Goal: Information Seeking & Learning: Learn about a topic

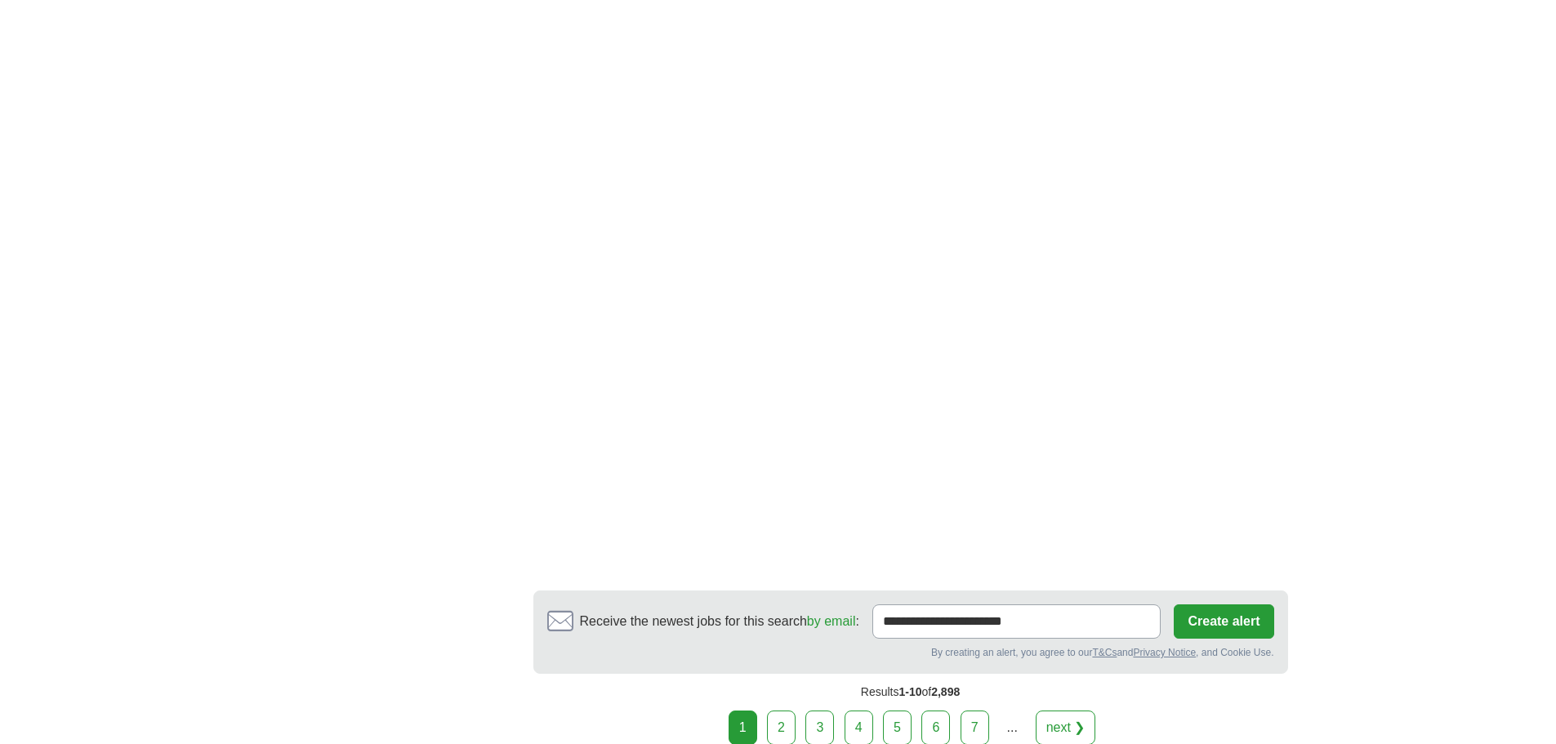
scroll to position [3104, 0]
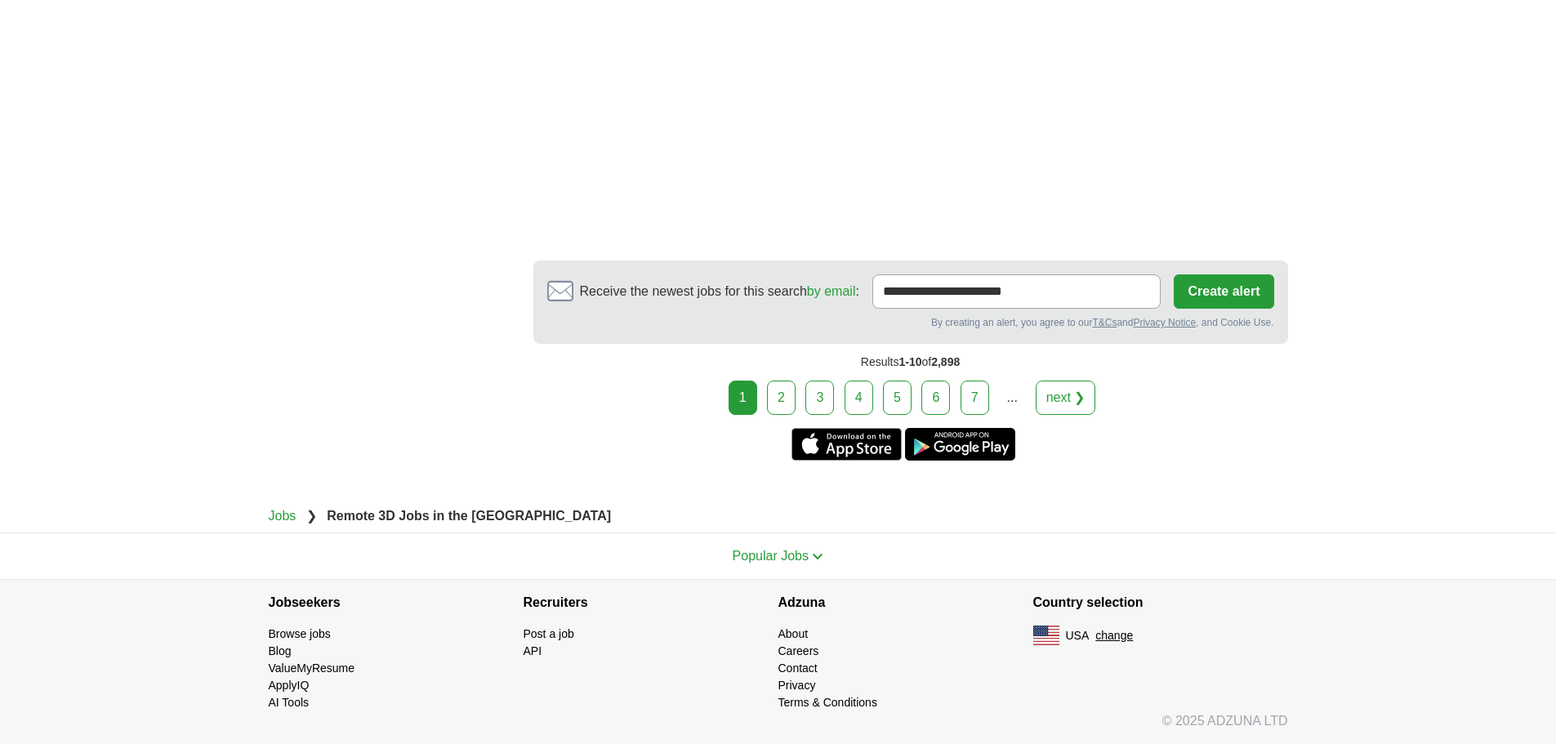
click at [777, 399] on link "2" at bounding box center [781, 398] width 29 height 34
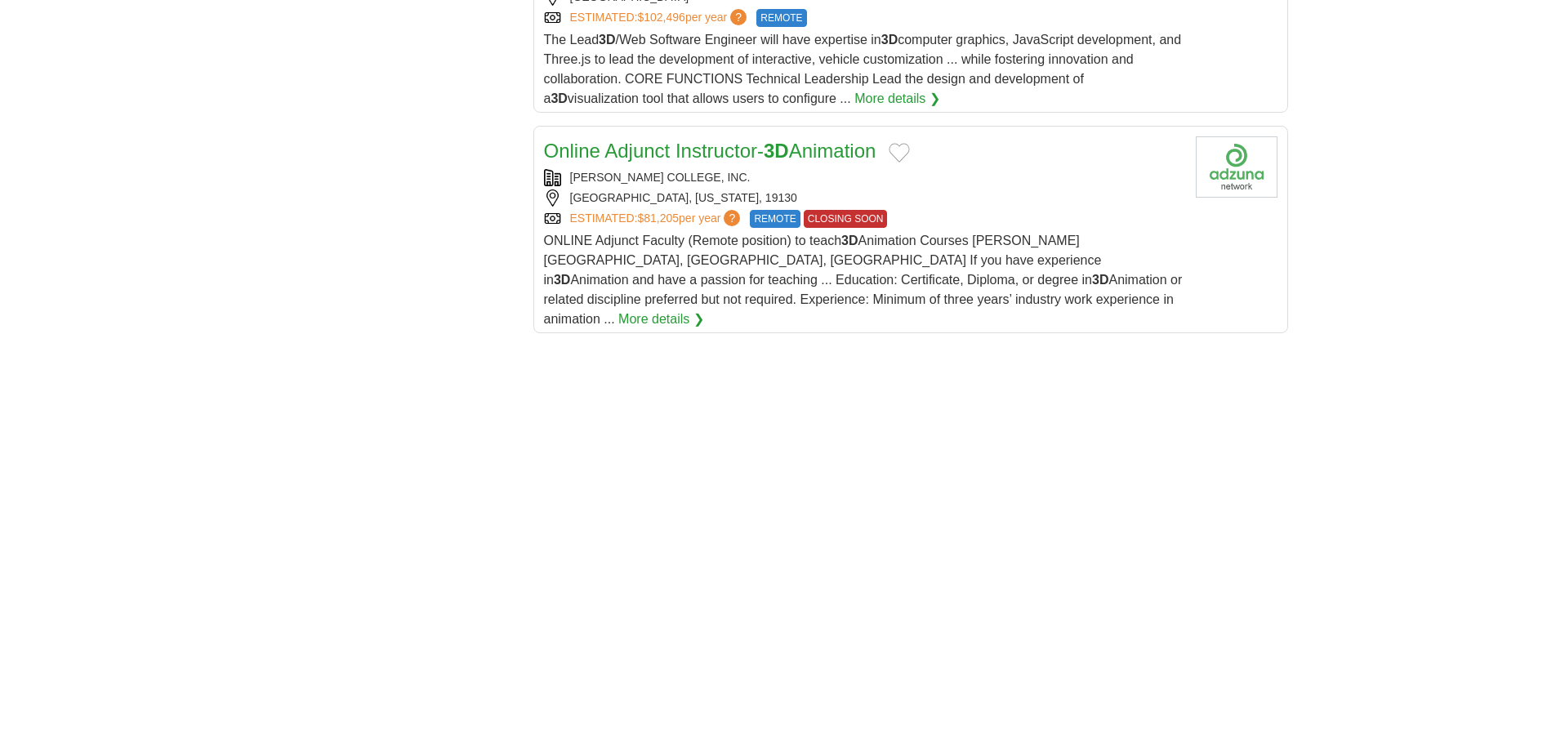
scroll to position [2451, 0]
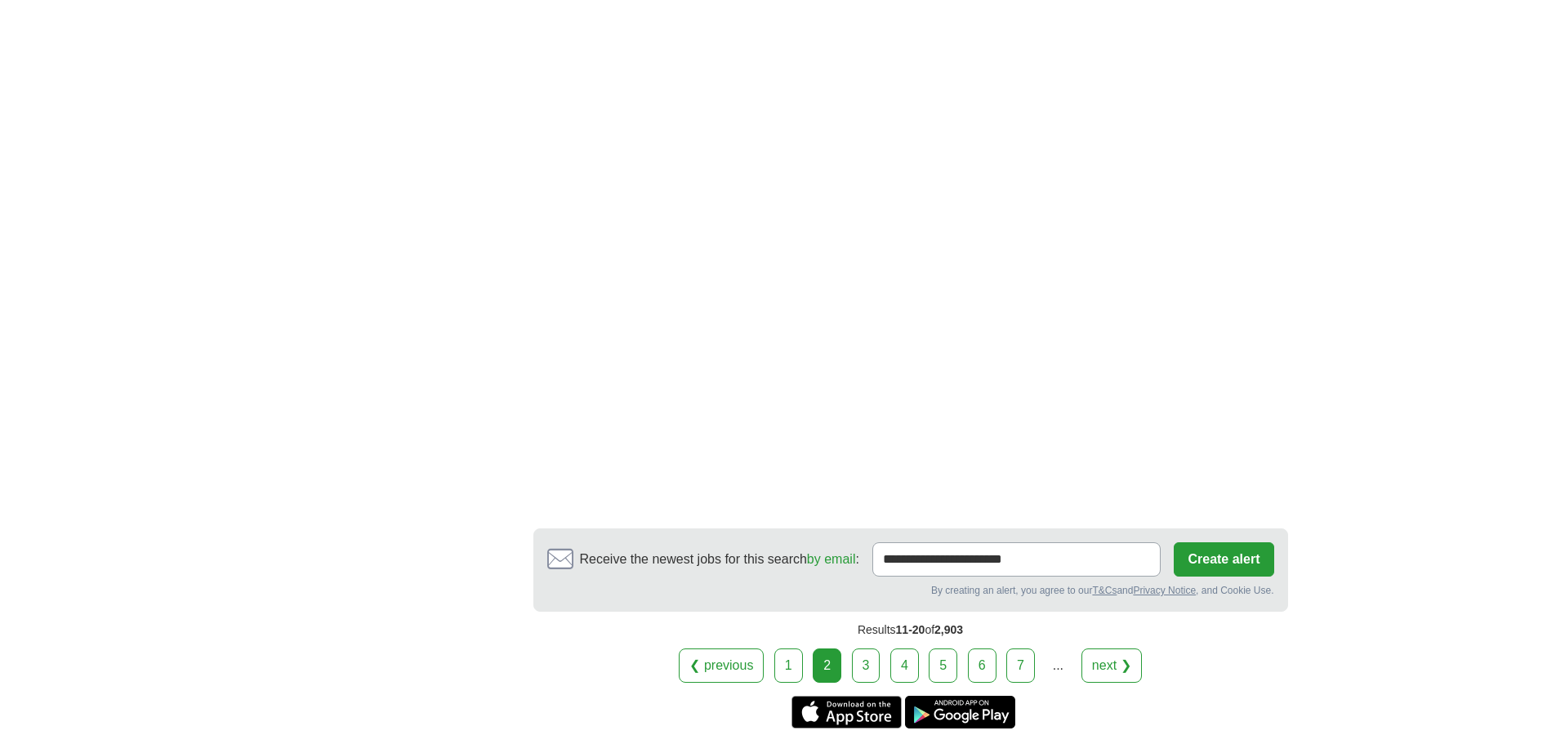
click at [868, 649] on link "3" at bounding box center [866, 666] width 29 height 34
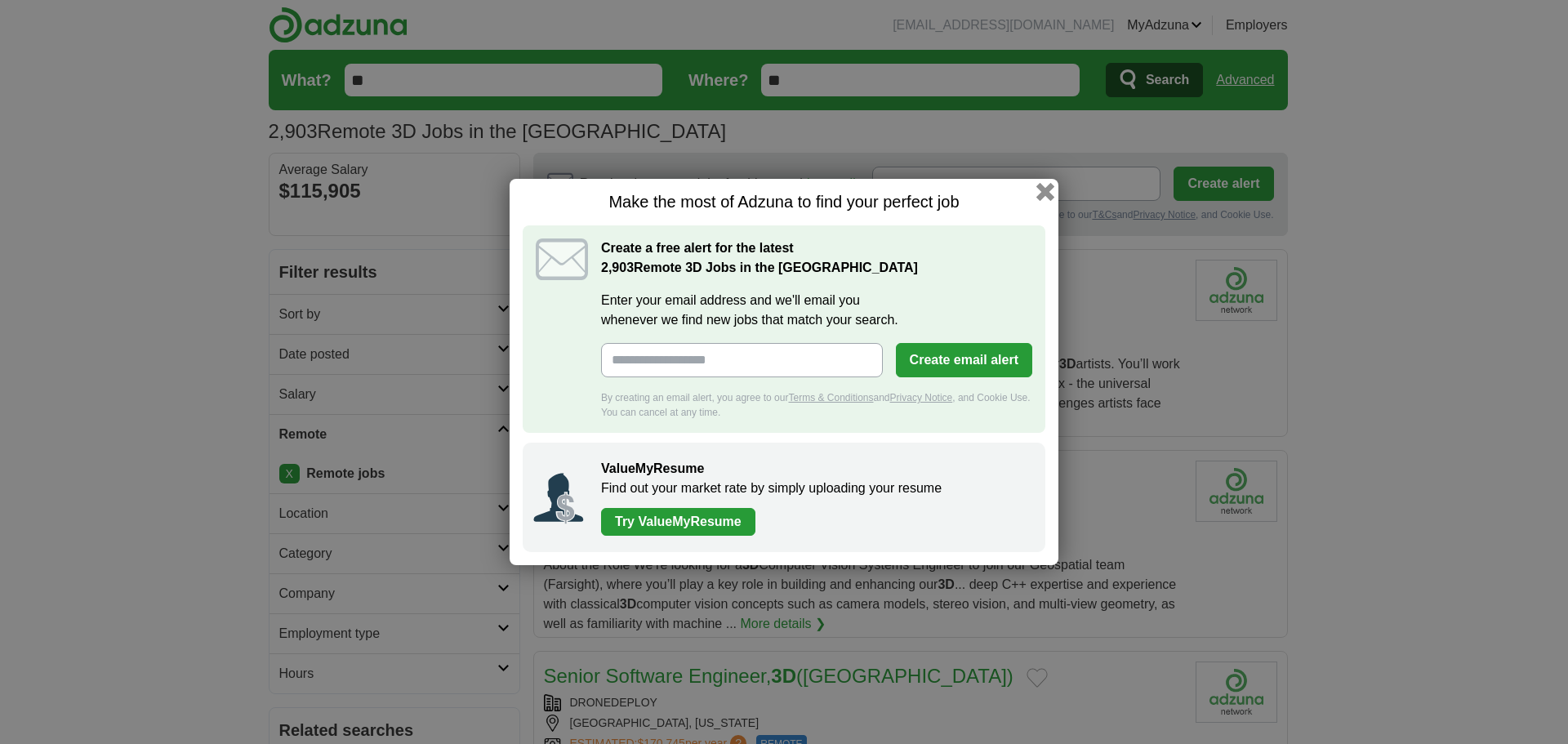
click at [1041, 194] on button "button" at bounding box center [1045, 192] width 18 height 18
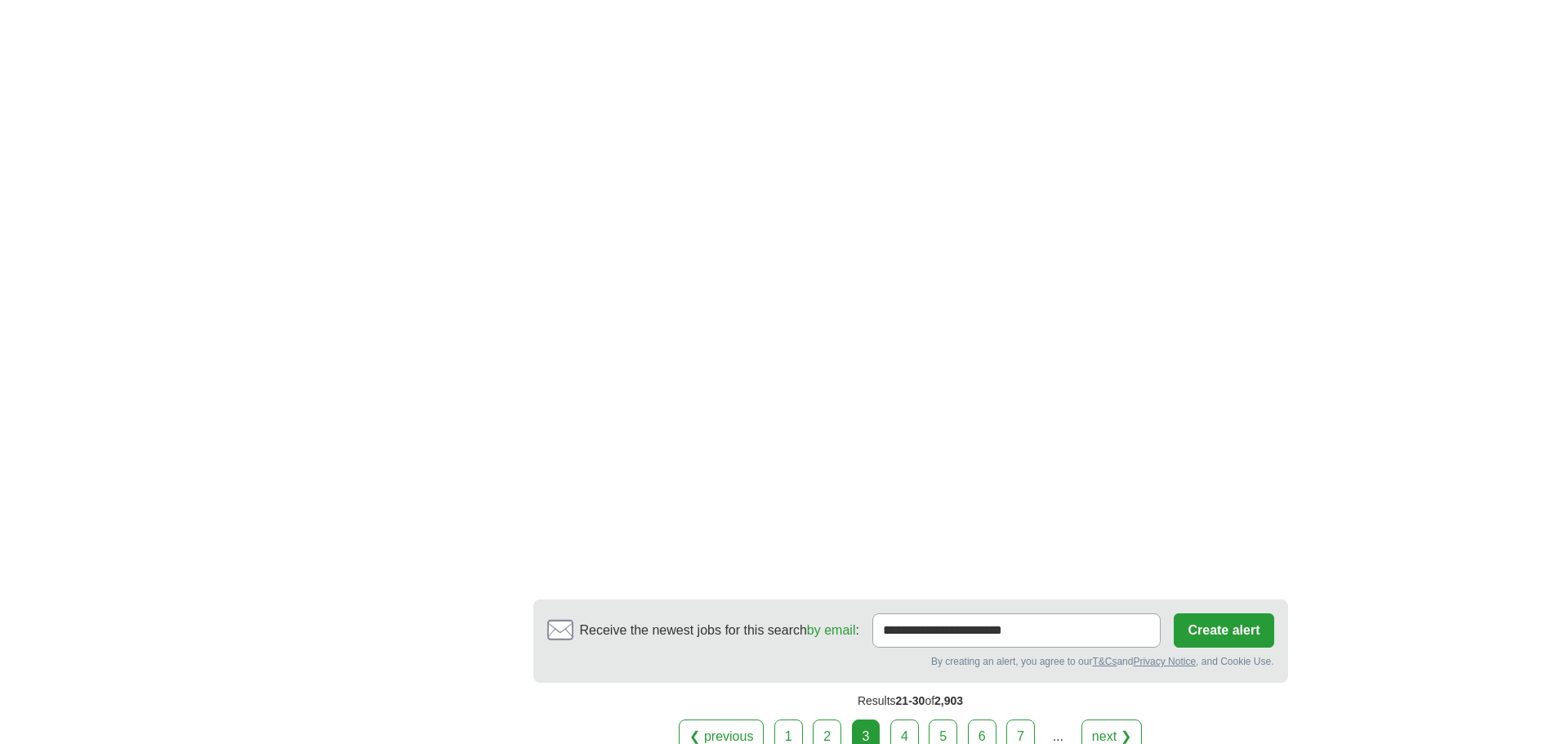
scroll to position [2614, 0]
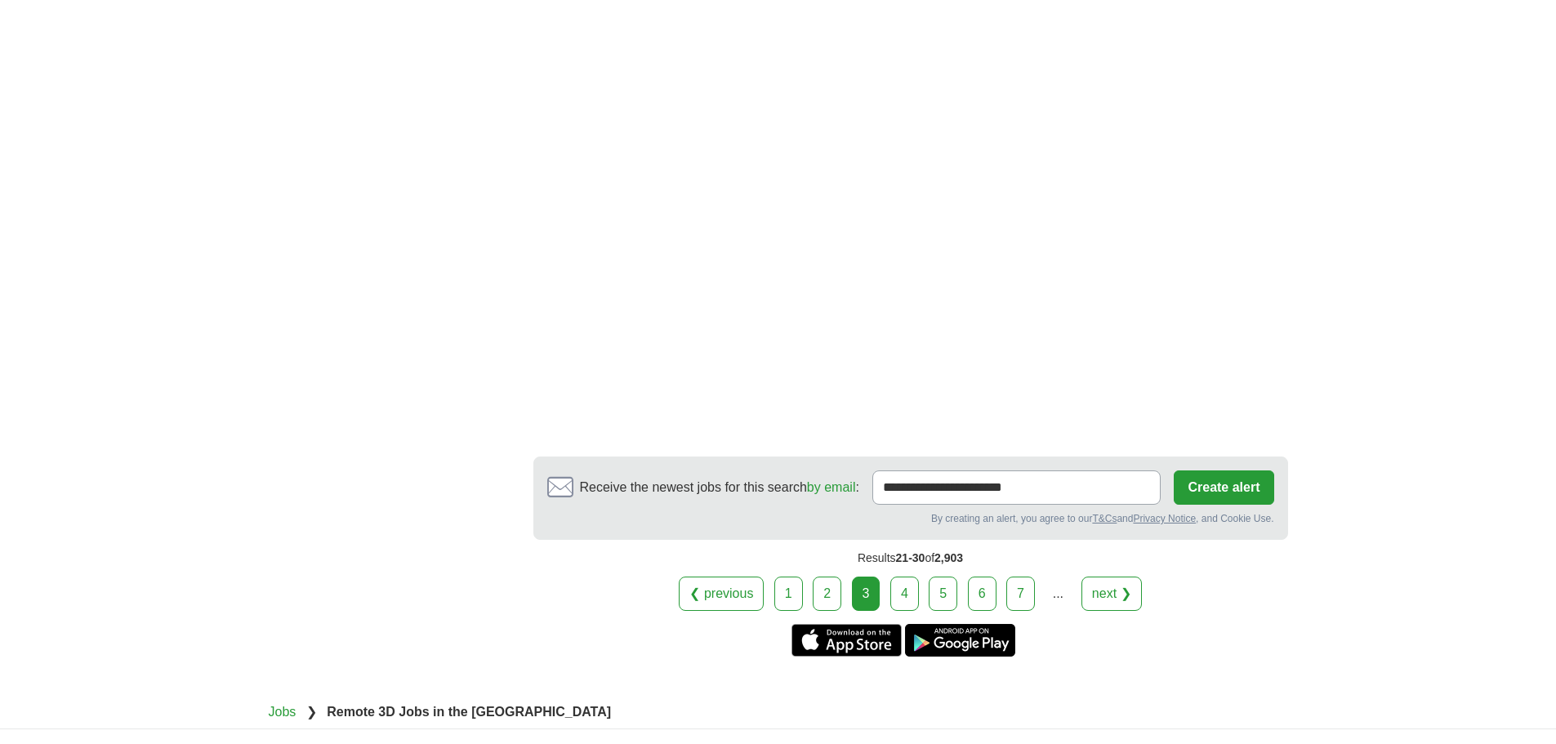
click at [908, 594] on link "4" at bounding box center [904, 594] width 29 height 34
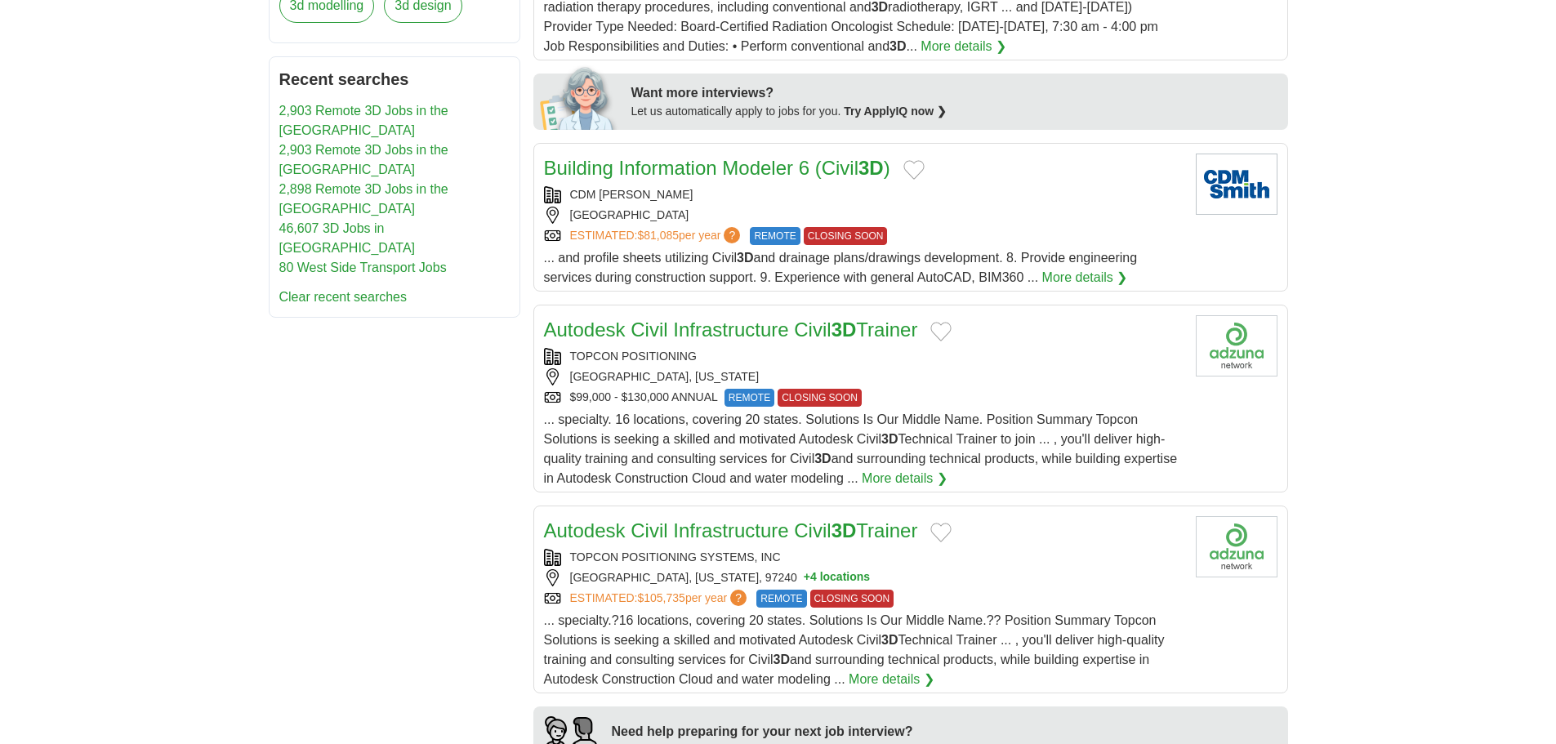
scroll to position [817, 0]
